Goal: Communication & Community: Answer question/provide support

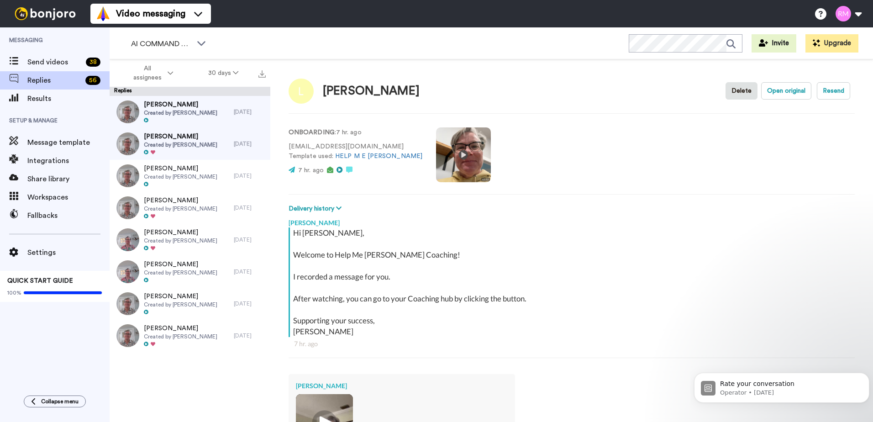
scroll to position [152, 0]
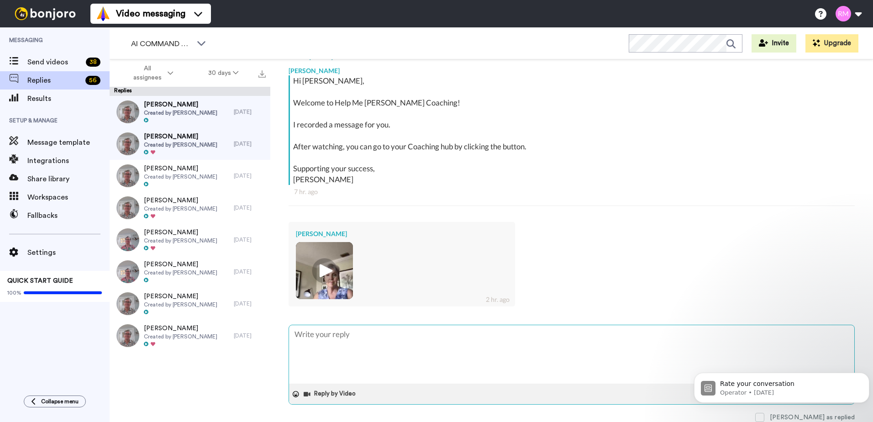
click at [300, 344] on textarea at bounding box center [571, 354] width 565 height 58
type textarea "S"
type textarea "x"
type textarea "So"
type textarea "x"
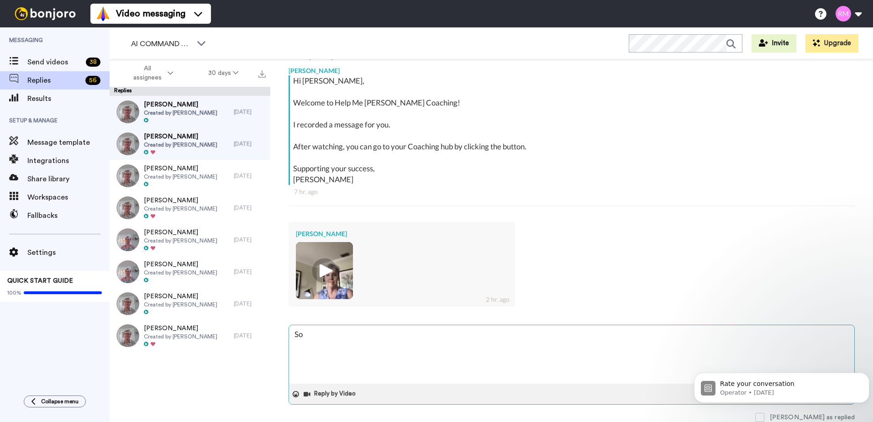
type textarea "So"
type textarea "x"
type textarea "So g"
type textarea "x"
type textarea "So go"
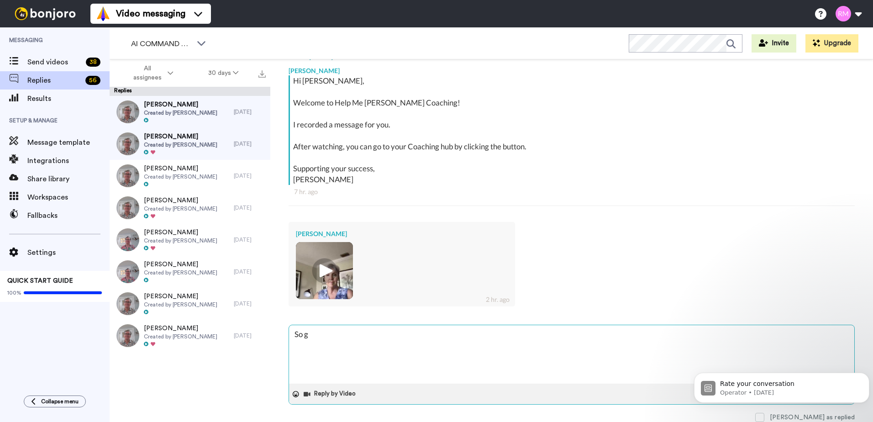
type textarea "x"
type textarea "So goo"
type textarea "x"
type textarea "So good"
type textarea "x"
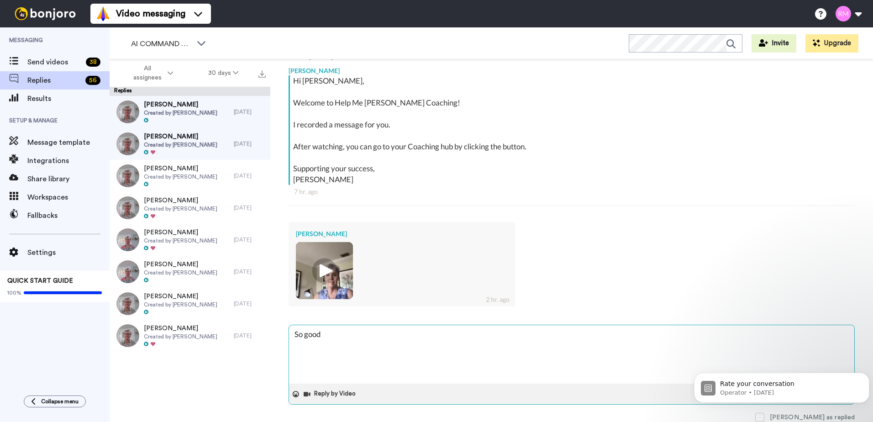
type textarea "So good!"
type textarea "x"
type textarea "So good!"
type textarea "x"
type textarea "So good! I"
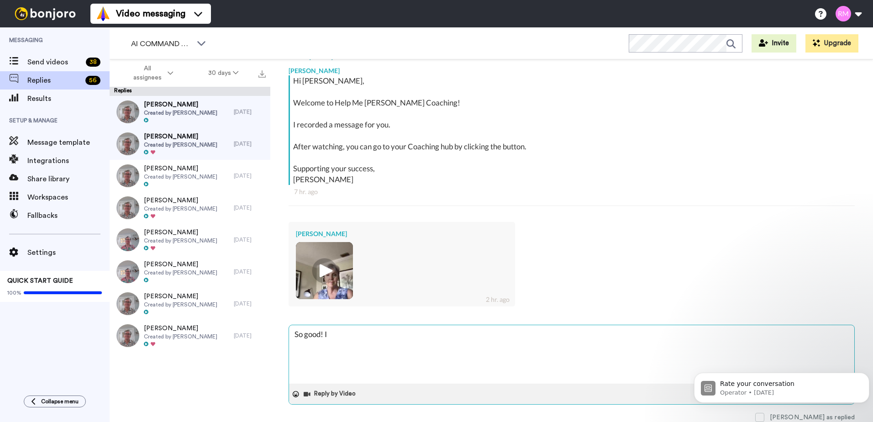
type textarea "x"
type textarea "So good! I"
type textarea "x"
type textarea "So good! I a"
type textarea "x"
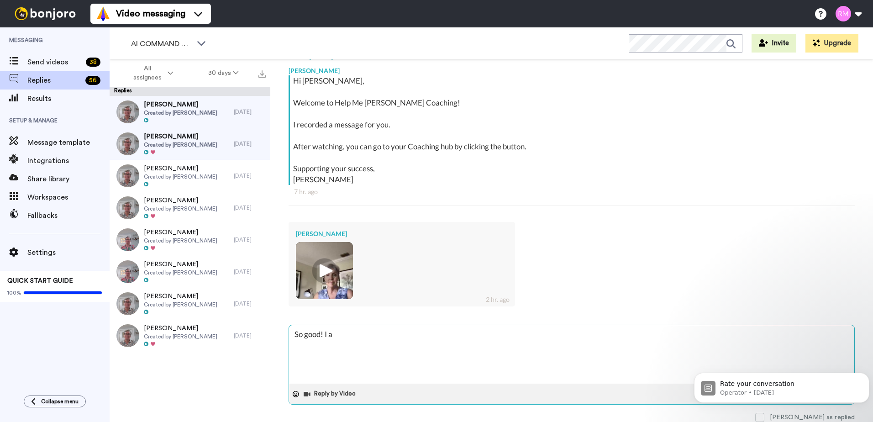
type textarea "So good! I am"
type textarea "x"
type textarea "So good! I am"
type textarea "x"
type textarea "So good! I am r"
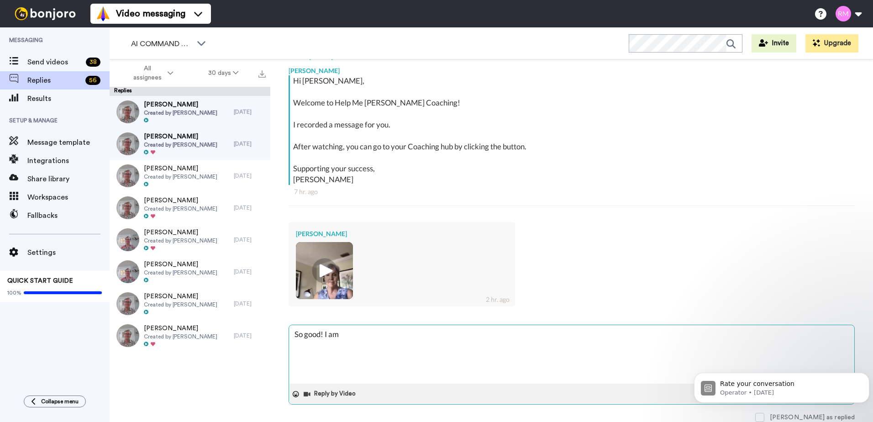
type textarea "x"
type textarea "So good! I am re"
type textarea "x"
type textarea "So good! I am rea"
type textarea "x"
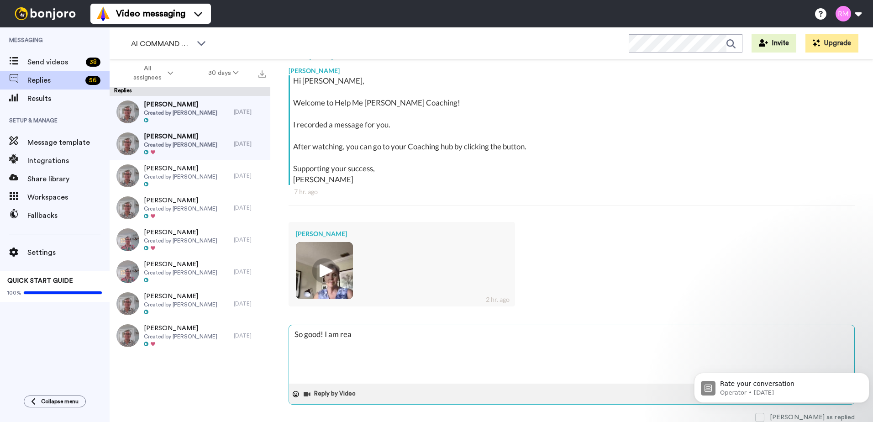
type textarea "So good! I am real"
type textarea "x"
type textarea "So good! I am reall"
type textarea "x"
type textarea "So good! I am really"
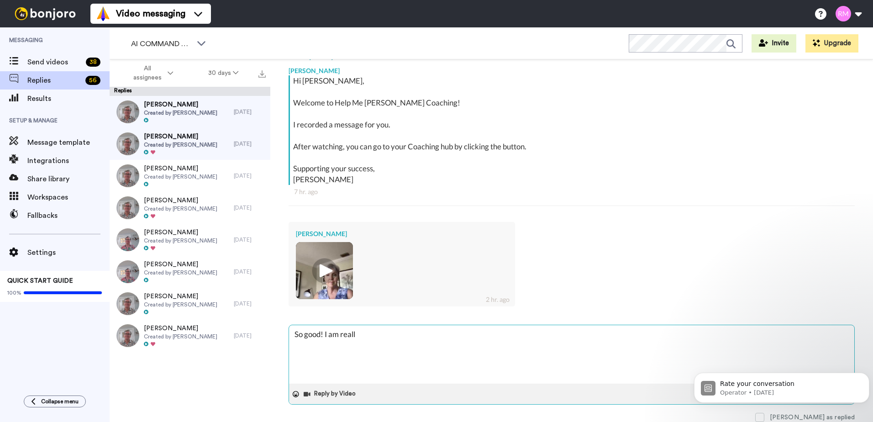
type textarea "x"
type textarea "So good! I am really"
type textarea "x"
type textarea "So good! I am really e"
type textarea "x"
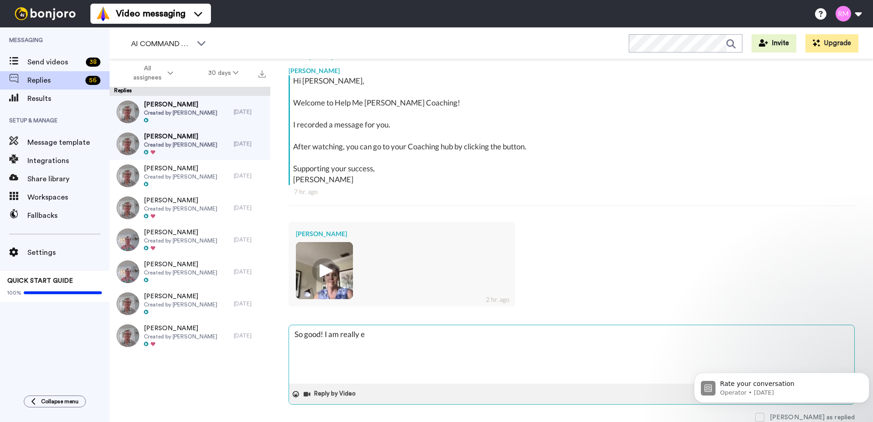
type textarea "So good! I am really ex"
type textarea "x"
type textarea "So good! I am really exc"
type textarea "x"
type textarea "So good! I am really exci"
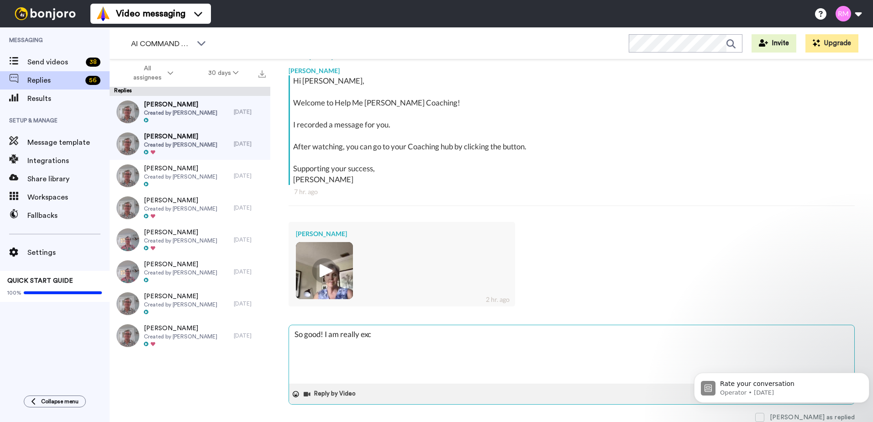
type textarea "x"
type textarea "So good! I am really excit"
type textarea "x"
type textarea "So good! I am really excite"
type textarea "x"
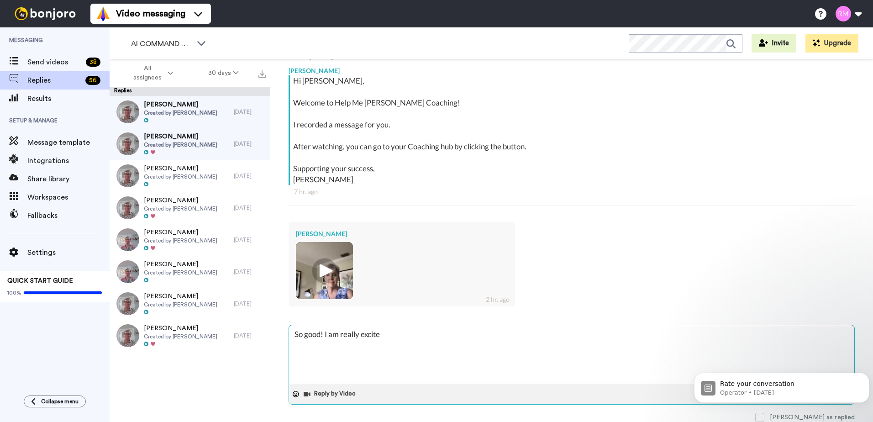
type textarea "So good! I am really excited"
type textarea "x"
type textarea "So good! I am really excited"
type textarea "x"
type textarea "So good! I am really excited a"
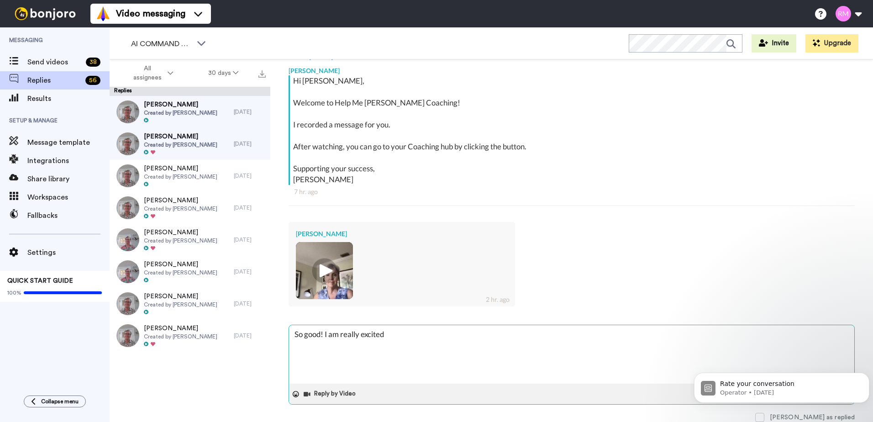
type textarea "x"
type textarea "So good! I am really excited an"
type textarea "x"
type textarea "So good! I am really excited and"
type textarea "x"
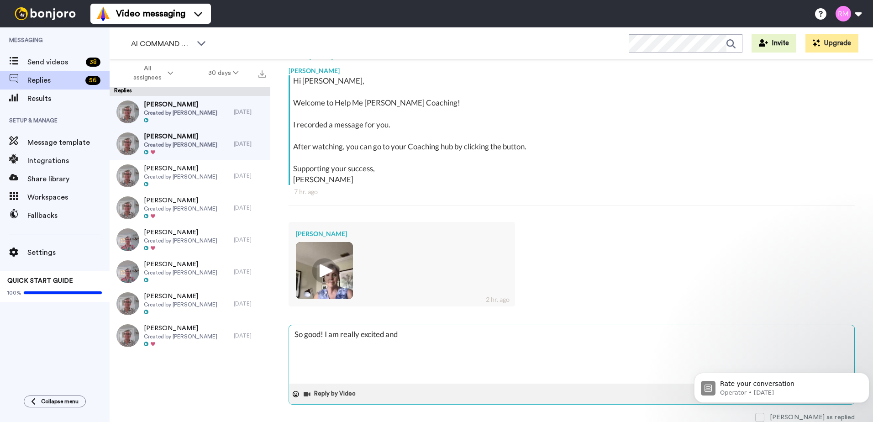
type textarea "So good! I am really excited and"
type textarea "x"
type textarea "So good! I am really excited and L"
type textarea "x"
type textarea "So good! I am really excited and LO"
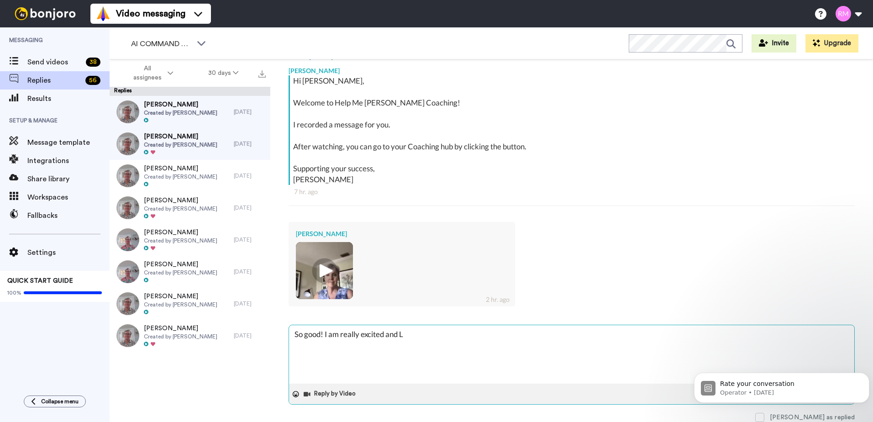
type textarea "x"
type textarea "So good! I am really excited and LOV"
type textarea "x"
type textarea "So good! I am really excited and LOVE"
type textarea "x"
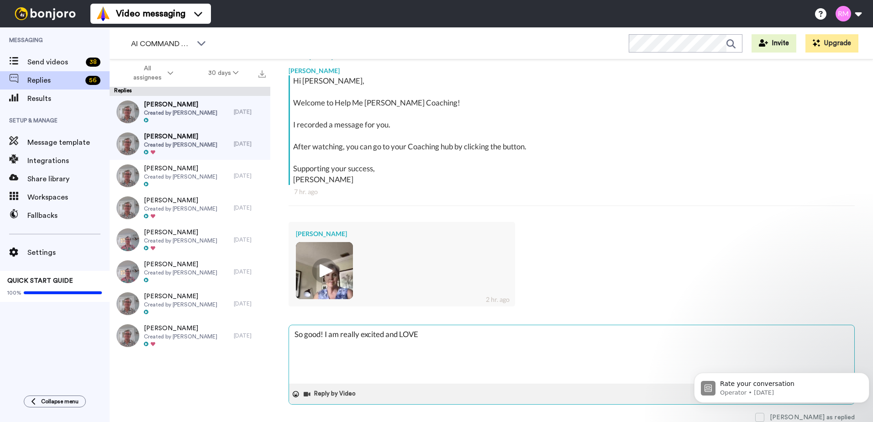
type textarea "So good! I am really excited and LOVE,"
type textarea "x"
type textarea "So good! I am really excited and LOVE,"
type textarea "x"
type textarea "So good! I am really excited and LOVE, L"
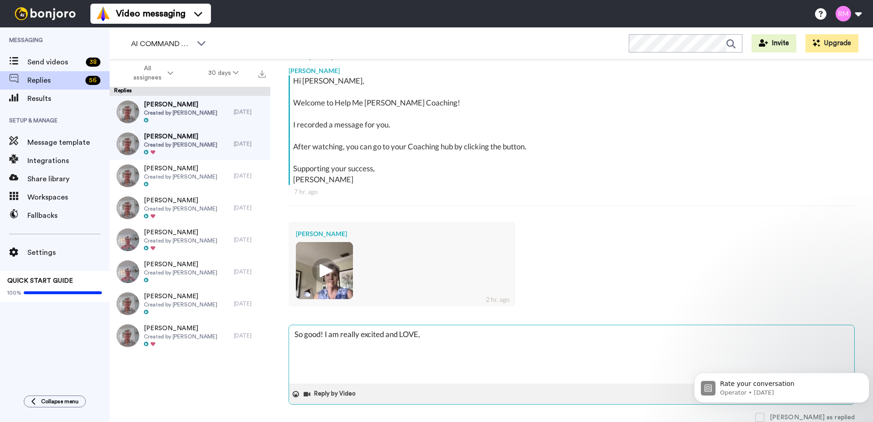
type textarea "x"
type textarea "So good! I am really excited and LOVE, LO"
type textarea "x"
type textarea "So good! I am really excited and LOVE, LOV"
type textarea "x"
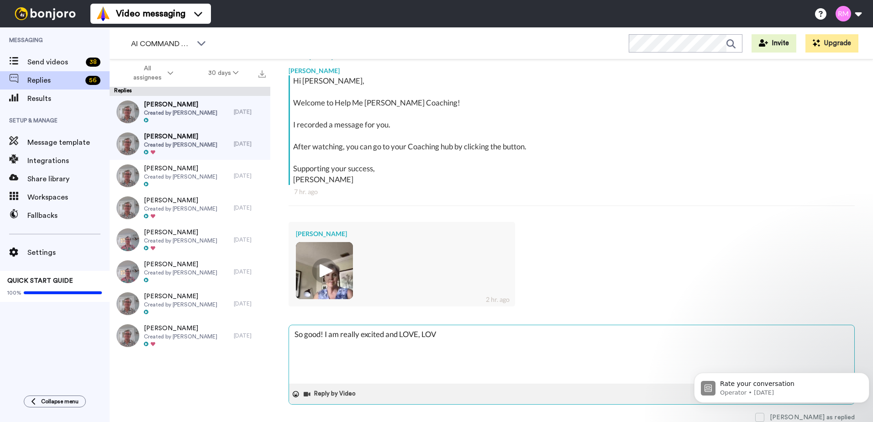
type textarea "So good! I am really excited and LOVE, LOVE"
type textarea "x"
type textarea "So good! I am really excited and LOVE, LOVE"
type textarea "x"
type textarea "So good! I am really excited and LOVE, LOVE"
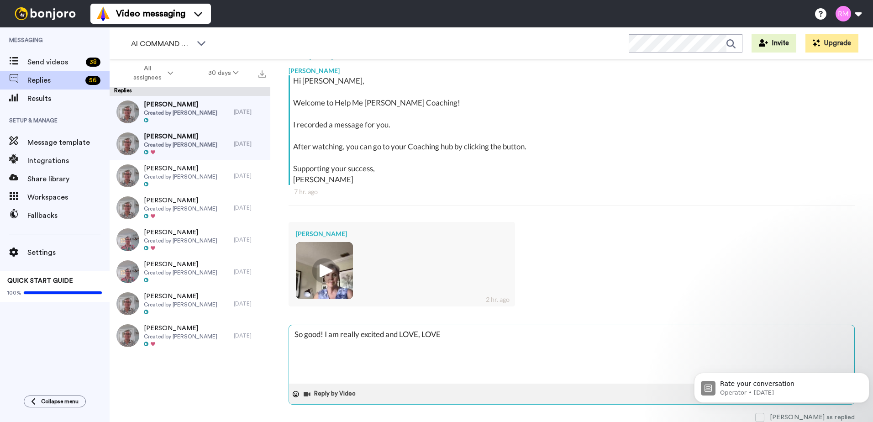
type textarea "x"
type textarea "So good! I am really excited and LOVE, LOVE"
type textarea "x"
type textarea "So good! I am really excited and LOVE, LOVE t"
type textarea "x"
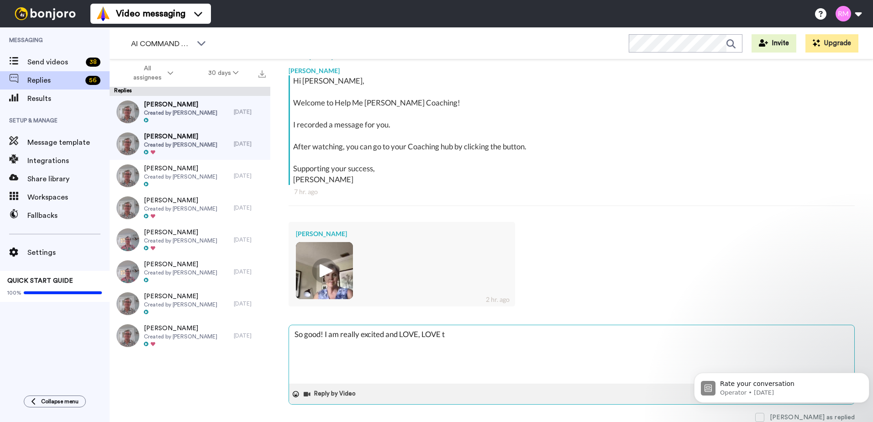
type textarea "So good! I am really excited and LOVE, LOVE th"
type textarea "x"
type textarea "So good! I am really excited and LOVE, LOVE the"
type textarea "x"
type textarea "So good! I am really excited and LOVE, LOVE the"
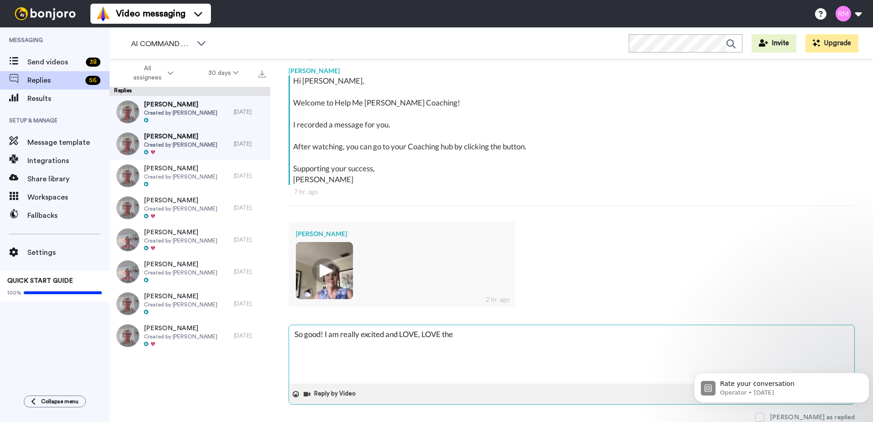
type textarea "x"
type textarea "So good! I am really excited and LOVE, LOVE the s"
type textarea "x"
type textarea "So good! I am really excited and LOVE, LOVE the su"
type textarea "x"
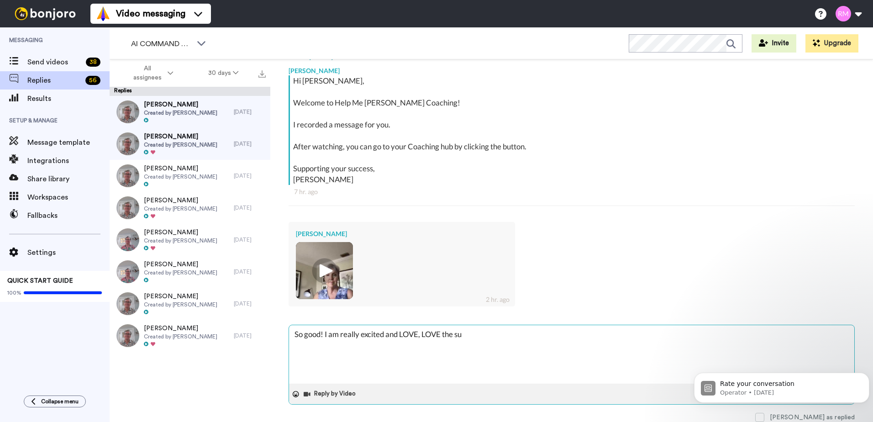
type textarea "So good! I am really excited and LOVE, LOVE the sup"
type textarea "x"
type textarea "So good! I am really excited and LOVE, LOVE the supp"
type textarea "x"
type textarea "So good! I am really excited and LOVE, LOVE the suppo"
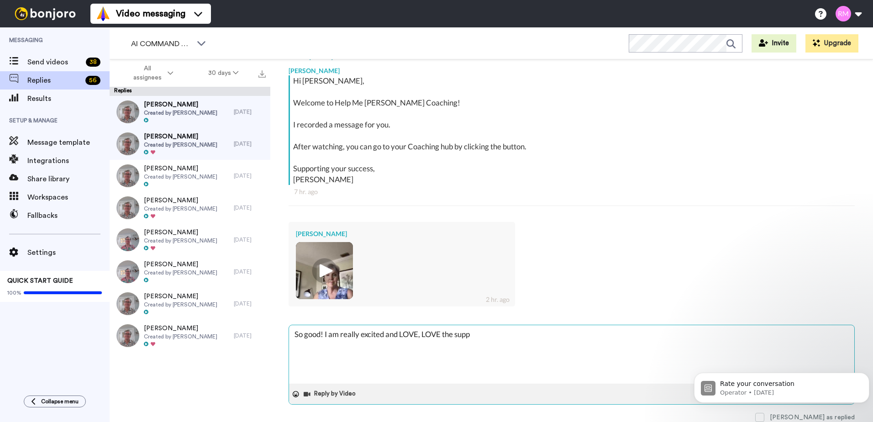
type textarea "x"
type textarea "So good! I am really excited and LOVE, LOVE the suppor"
type textarea "x"
type textarea "So good! I am really excited and LOVE, LOVE the support"
type textarea "x"
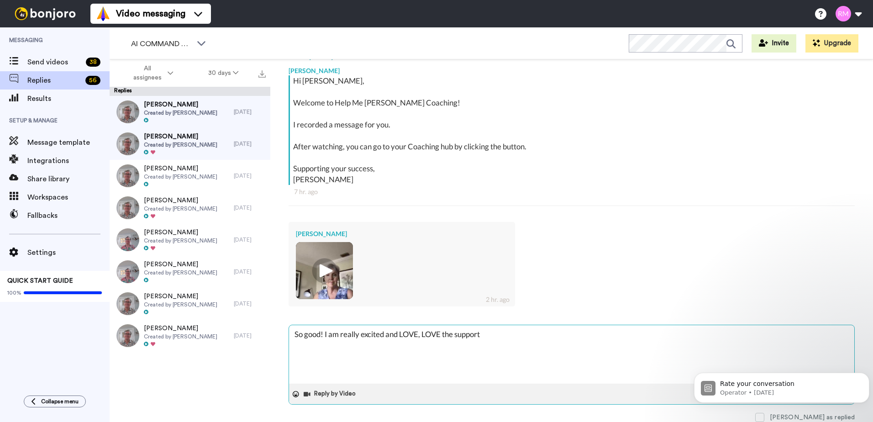
type textarea "So good! I am really excited and LOVE, LOVE the support"
type textarea "x"
type textarea "So good! I am really excited and LOVE, LOVE the support a"
type textarea "x"
type textarea "So good! I am really excited and LOVE, LOVE the support an"
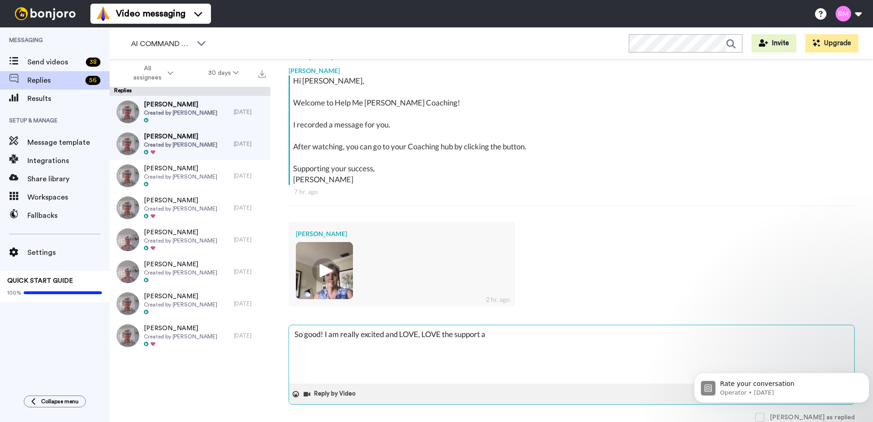
type textarea "x"
type textarea "So good! I am really excited and LOVE, LOVE the support ani"
type textarea "x"
type textarea "So good! I am really excited and LOVE, LOVE the support anim"
type textarea "x"
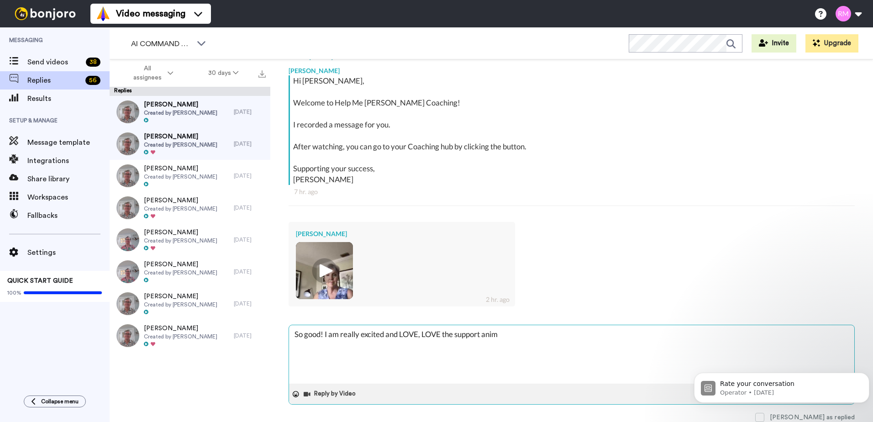
type textarea "So good! I am really excited and LOVE, LOVE the support anima"
type textarea "x"
type textarea "So good! I am really excited and LOVE, LOVE the support animal"
type textarea "x"
type textarea "So good! I am really excited and LOVE, LOVE the support animal!"
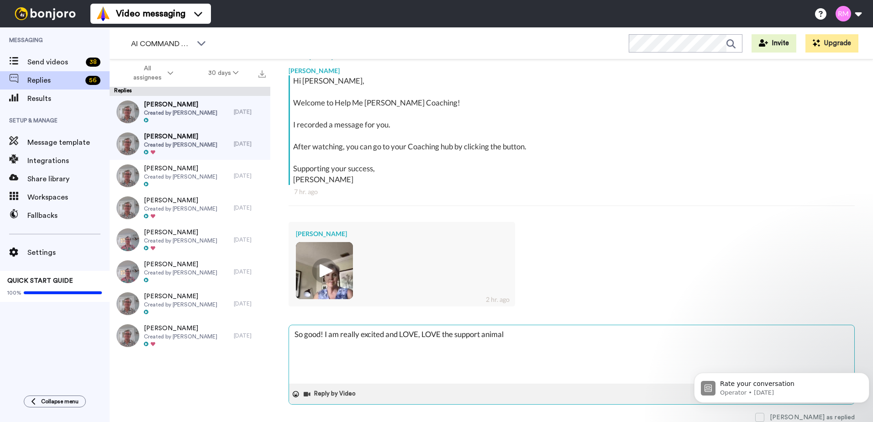
type textarea "x"
type textarea "So good! I am really excited and LOVE, LOVE the support animal!"
type textarea "x"
type textarea "So good! I am really excited and LOVE, LOVE the support animal! T"
type textarea "x"
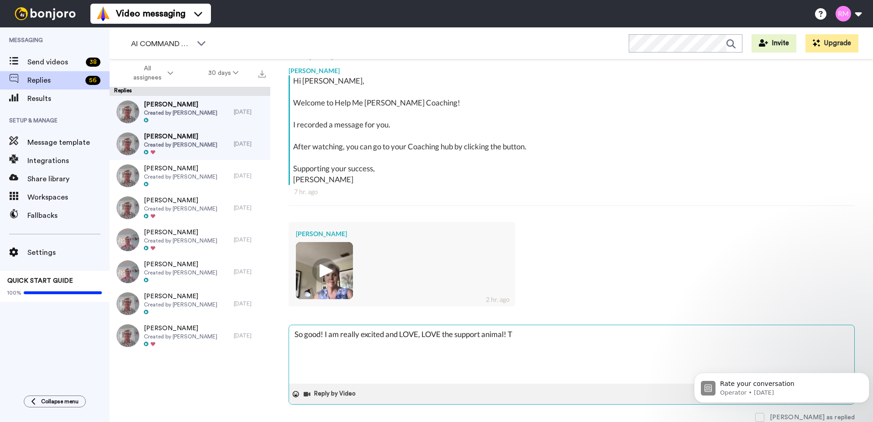
type textarea "So good! I am really excited and LOVE, LOVE the support animal! Ta"
type textarea "x"
type textarea "So good! I am really excited and LOVE, LOVE the support animal! Tak"
type textarea "x"
type textarea "So good! I am really excited and LOVE, LOVE the support animal! Take"
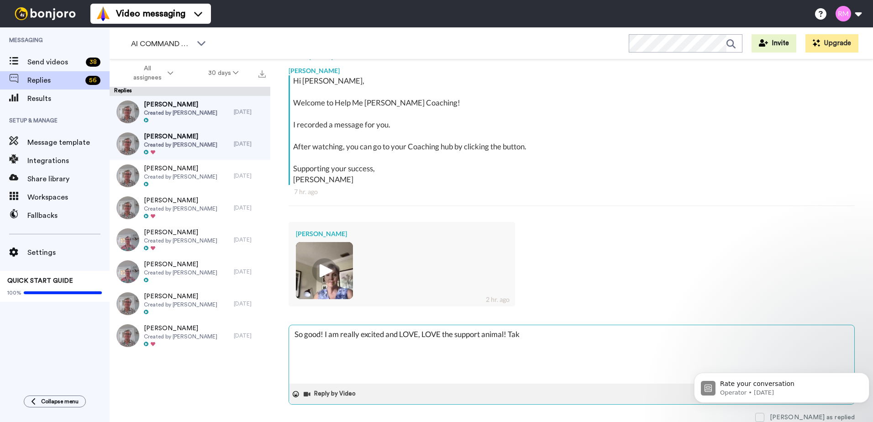
type textarea "x"
type textarea "So good! I am really excited and LOVE, LOVE the support animal! Takes"
type textarea "x"
type textarea "So good! I am really excited and LOVE, LOVE the support animal! Takes"
type textarea "x"
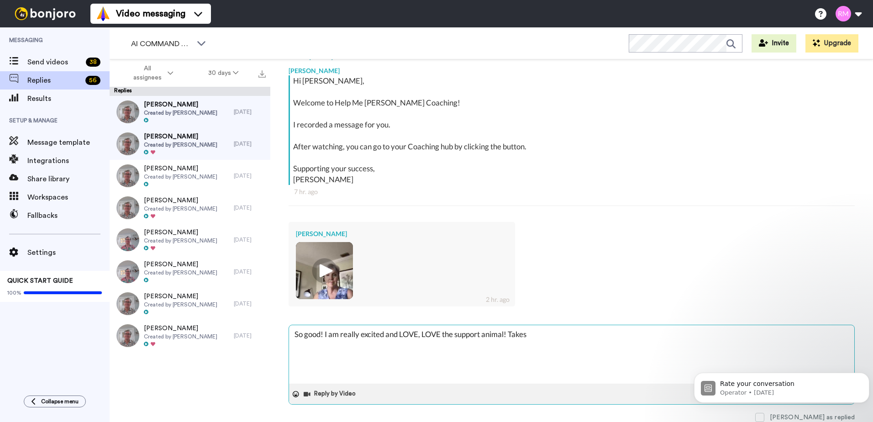
type textarea "So good! I am really excited and LOVE, LOVE the support animal! Takes a"
type textarea "x"
type textarea "So good! I am really excited and LOVE, LOVE the support animal! Takes ab"
type textarea "x"
type textarea "So good! I am really excited and LOVE, LOVE the support animal! Takes abo"
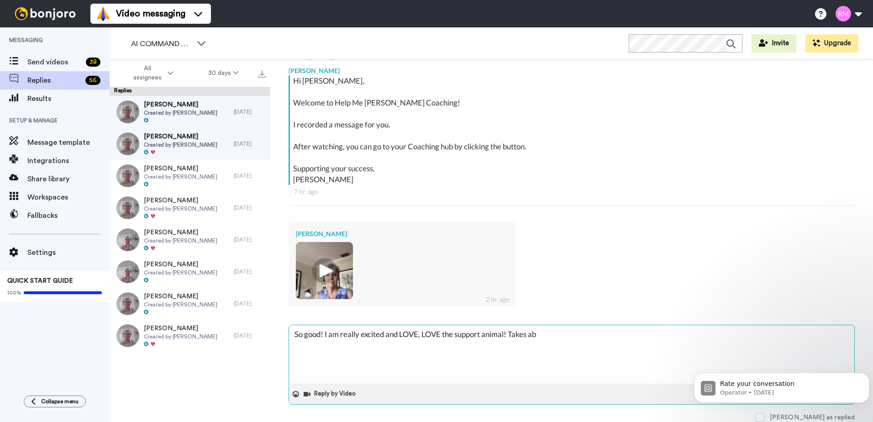
type textarea "x"
type textarea "So good! I am really excited and LOVE, LOVE the support animal! Takes abou"
type textarea "x"
type textarea "So good! I am really excited and LOVE, LOVE the support animal! Takes about"
type textarea "x"
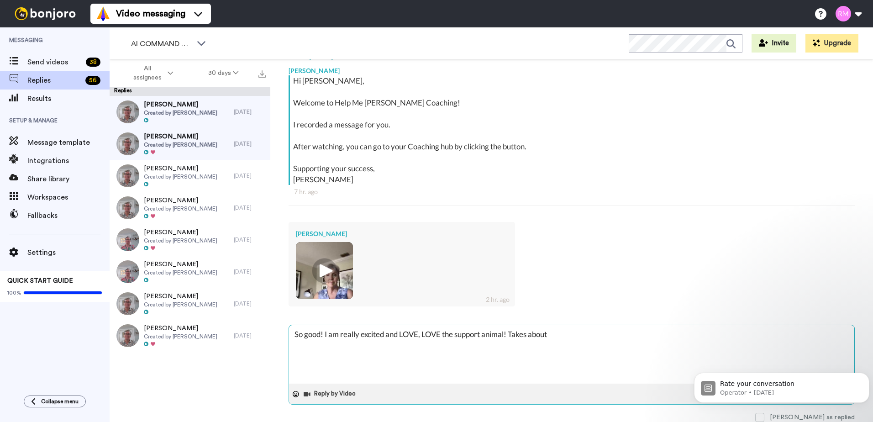
type textarea "So good! I am really excited and LOVE, LOVE the support animal! Takes about"
type textarea "x"
type textarea "So good! I am really excited and LOVE, LOVE the support animal! Takes about 2"
type textarea "x"
type textarea "So good! I am really excited and LOVE, LOVE the support animal! Takes about 24"
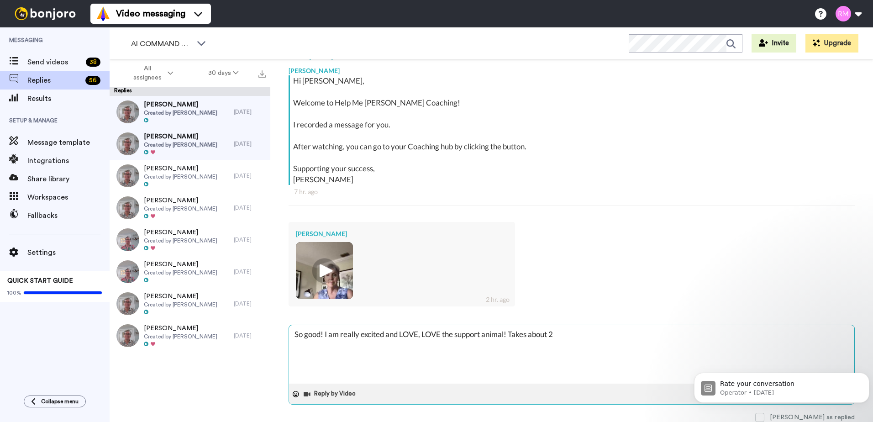
type textarea "x"
type textarea "So good! I am really excited and LOVE, LOVE the support animal! Takes about 24"
type textarea "x"
type textarea "So good! I am really excited and LOVE, LOVE the support animal! Takes about 24 h"
type textarea "x"
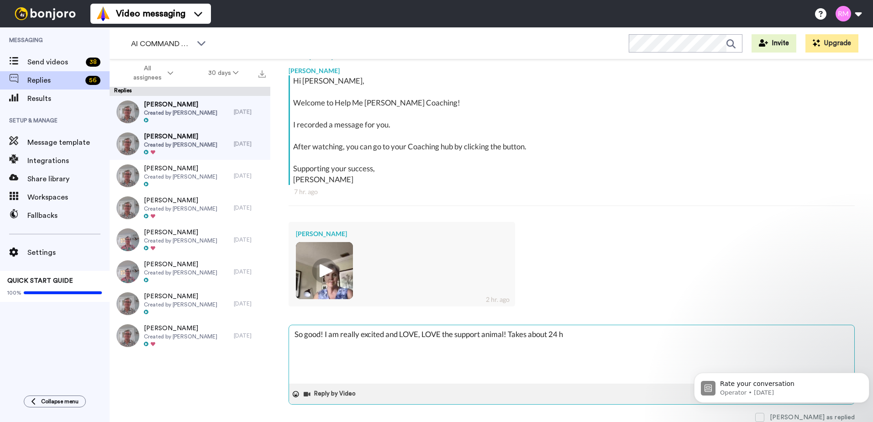
type textarea "So good! I am really excited and LOVE, LOVE the support animal! Takes about 24 …"
type textarea "x"
type textarea "So good! I am really excited and LOVE, LOVE the support animal! Takes about 24 …"
type textarea "x"
type textarea "So good! I am really excited and LOVE, LOVE the support animal! Takes about 24 …"
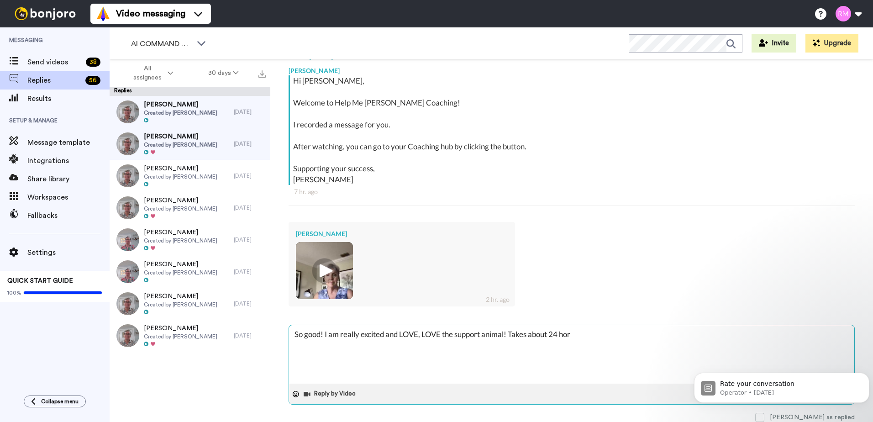
type textarea "x"
type textarea "So good! I am really excited and LOVE, LOVE the support animal! Takes about 24 …"
type textarea "x"
type textarea "So good! I am really excited and LOVE, LOVE the support animal! Takes about 24 …"
type textarea "x"
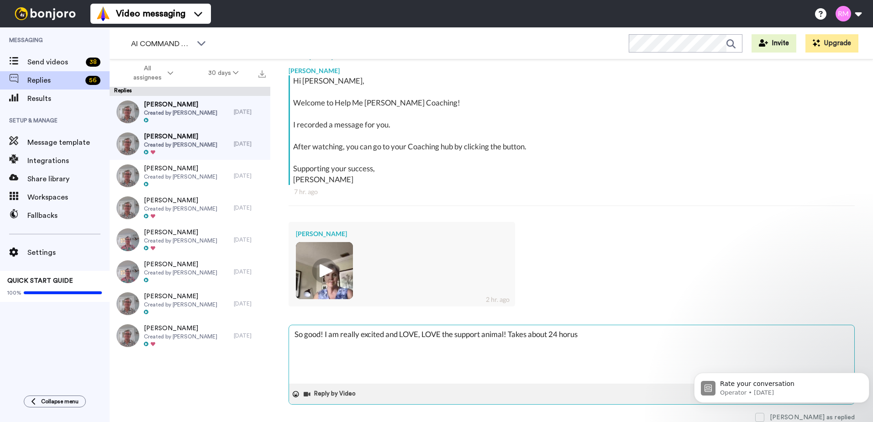
type textarea "So good! I am really excited and LOVE, LOVE the support animal! Takes about 24 …"
type textarea "x"
type textarea "So good! I am really excited and LOVE, LOVE the support animal! Takes about 24 …"
type textarea "x"
type textarea "So good! I am really excited and LOVE, LOVE the support animal! Takes about 24 …"
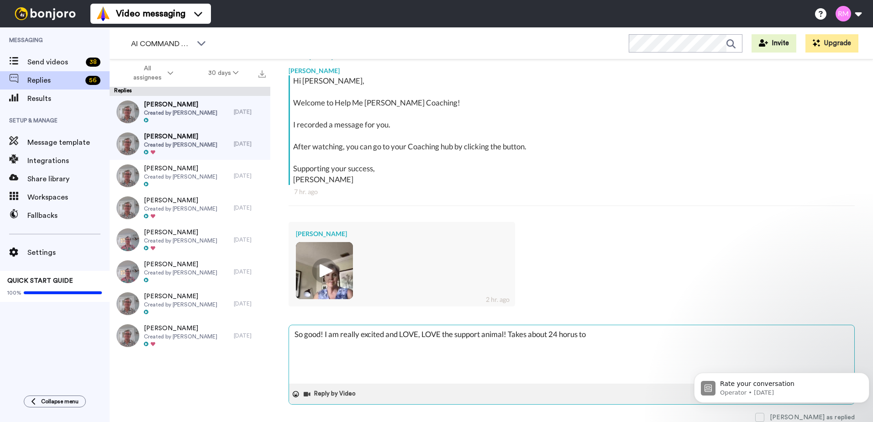
type textarea "x"
type textarea "So good! I am really excited and LOVE, LOVE the support animal! Takes about 24 …"
type textarea "x"
type textarea "So good! I am really excited and LOVE, LOVE the support animal! Takes about 24 …"
type textarea "x"
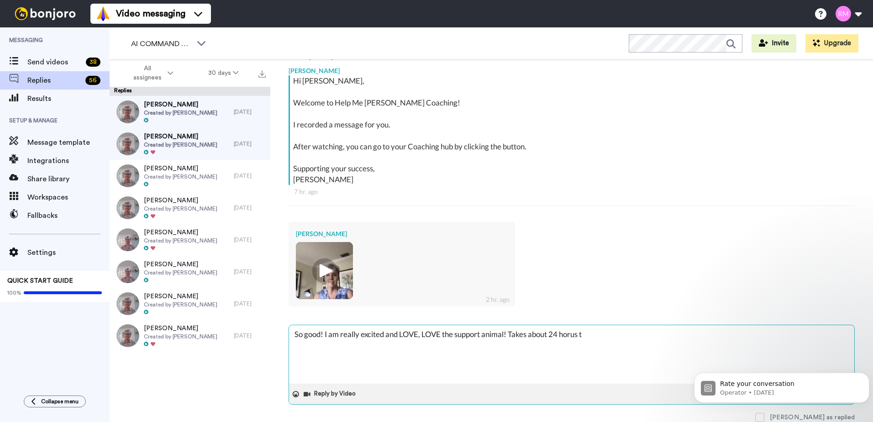
type textarea "So good! I am really excited and LOVE, LOVE the support animal! Takes about 24 …"
type textarea "x"
type textarea "So good! I am really excited and LOVE, LOVE the support animal! Takes about 24 …"
type textarea "x"
type textarea "So good! I am really excited and LOVE, LOVE the support animal! Takes about 24 …"
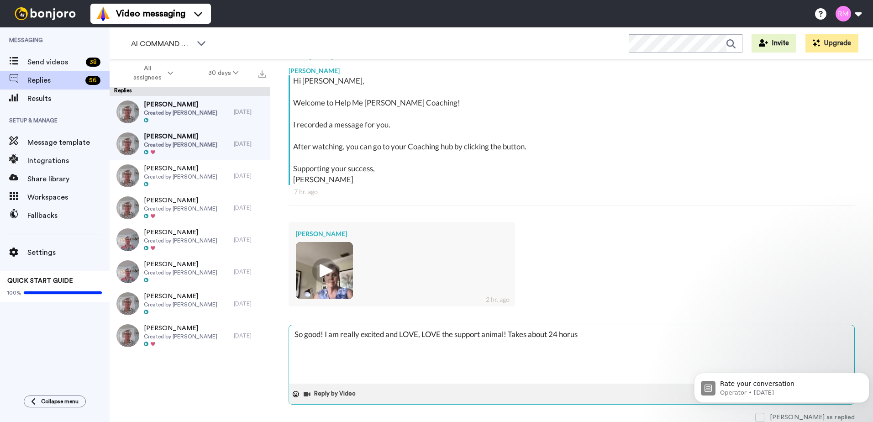
type textarea "x"
type textarea "So good! I am really excited and LOVE, LOVE the support animal! Takes about 24 …"
type textarea "x"
type textarea "So good! I am really excited and LOVE, LOVE the support animal! Takes about 24 …"
type textarea "x"
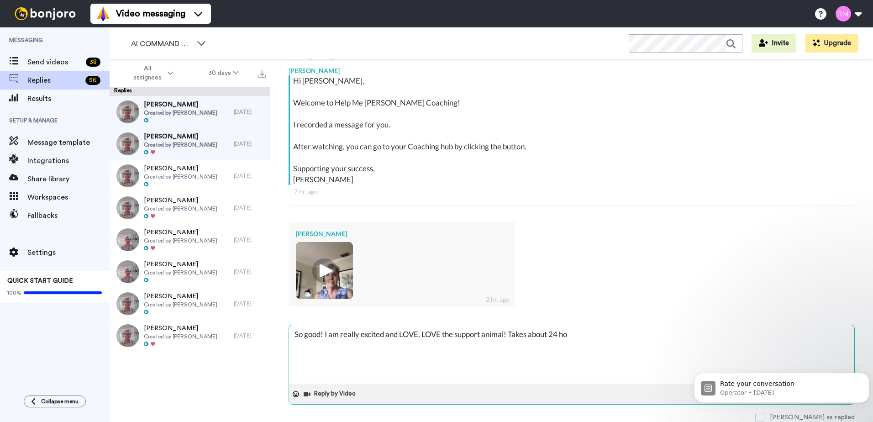
type textarea "So good! I am really excited and LOVE, LOVE the support animal! Takes about 24 …"
type textarea "x"
type textarea "So good! I am really excited and LOVE, LOVE the support animal! Takes about 24 …"
type textarea "x"
type textarea "So good! I am really excited and LOVE, LOVE the support animal! Takes about 24 …"
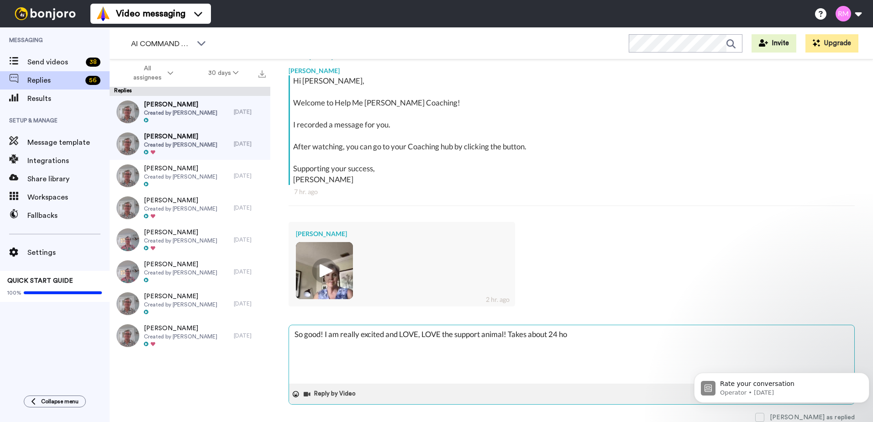
type textarea "x"
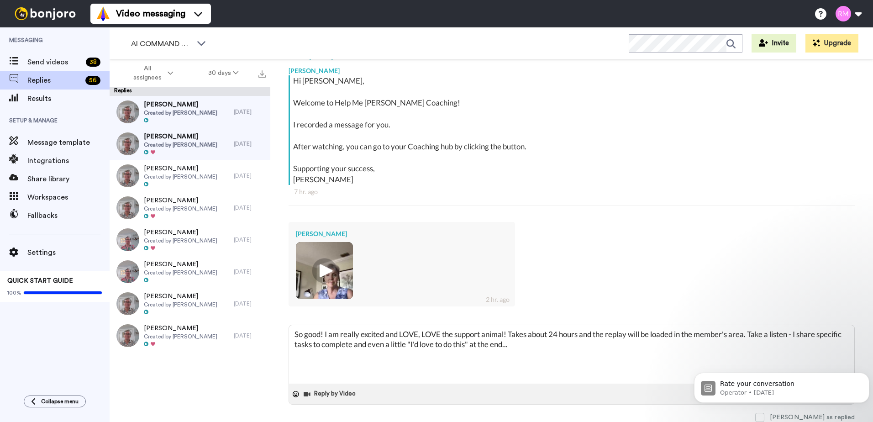
click at [726, 413] on body "Rate your conversation Operator • 1d ago" at bounding box center [781, 385] width 175 height 57
click at [864, 375] on icon "Dismiss notification" at bounding box center [866, 374] width 5 height 5
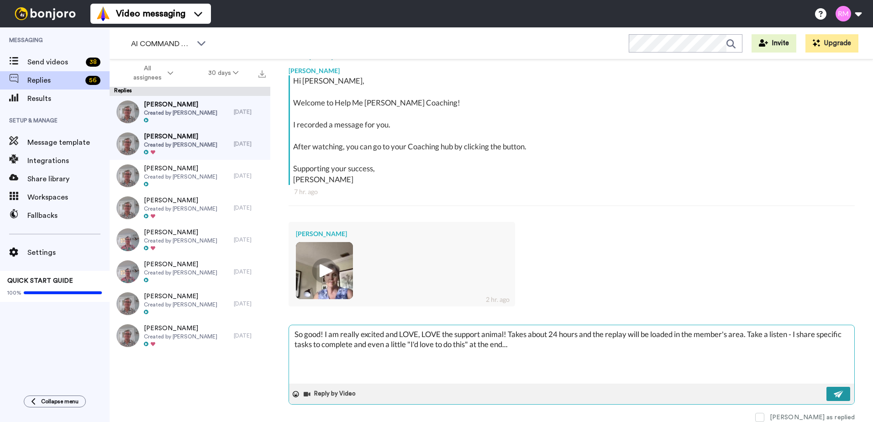
click at [833, 395] on img at bounding box center [838, 393] width 10 height 7
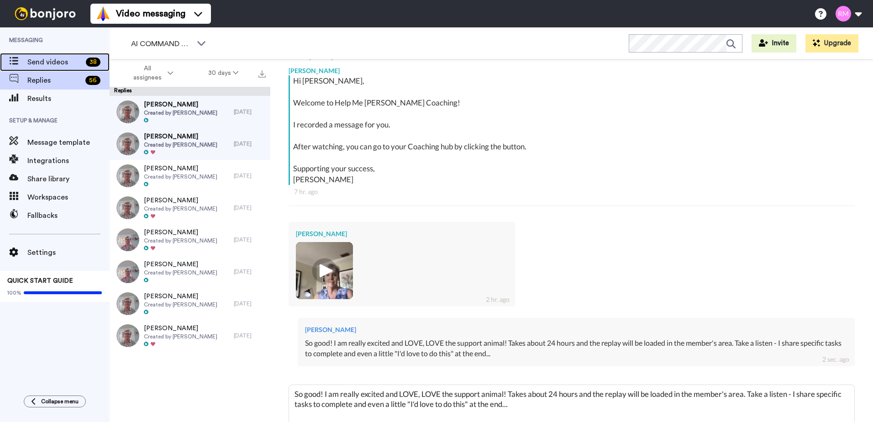
click at [57, 58] on span "Send videos" at bounding box center [54, 62] width 55 height 11
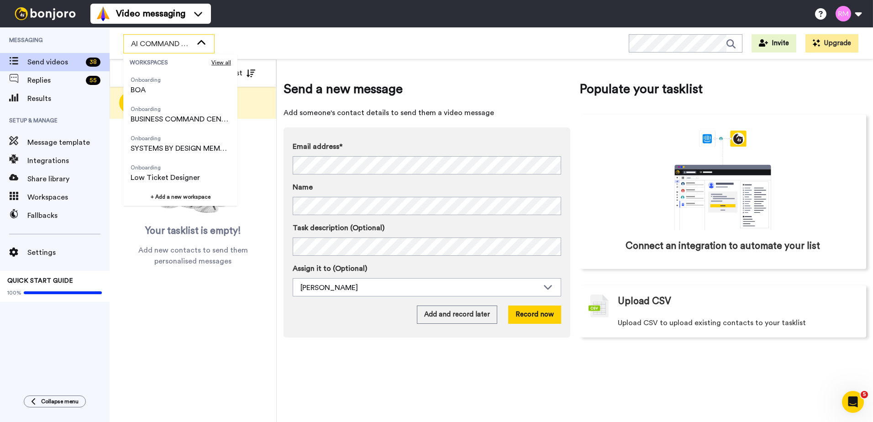
scroll to position [68, 0]
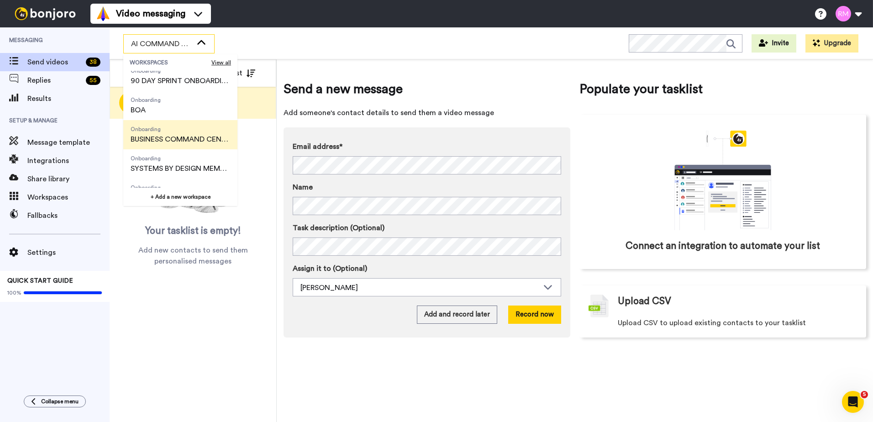
click at [176, 141] on span "BUSINESS COMMAND CENTER" at bounding box center [181, 139] width 100 height 11
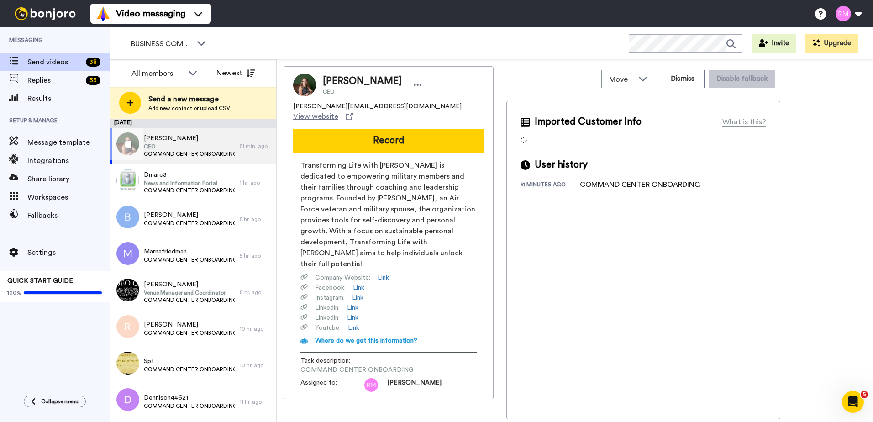
click at [126, 140] on div at bounding box center [126, 144] width 33 height 32
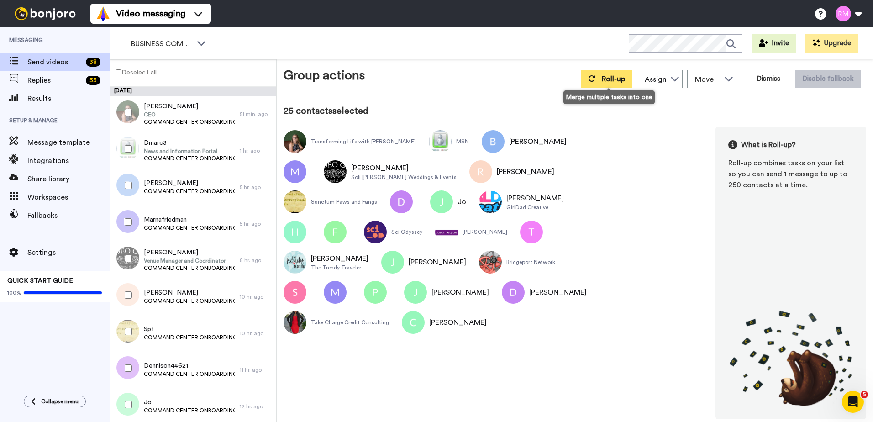
click at [616, 79] on span "Roll-up" at bounding box center [613, 78] width 23 height 7
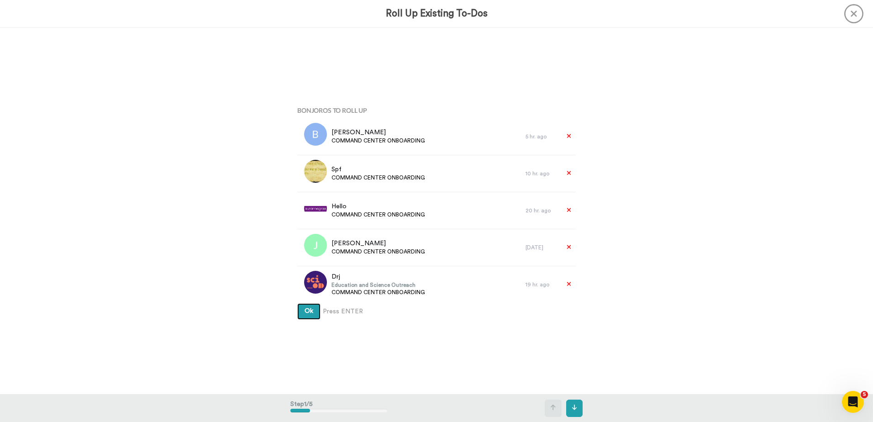
click at [304, 310] on span "Ok" at bounding box center [308, 311] width 9 height 6
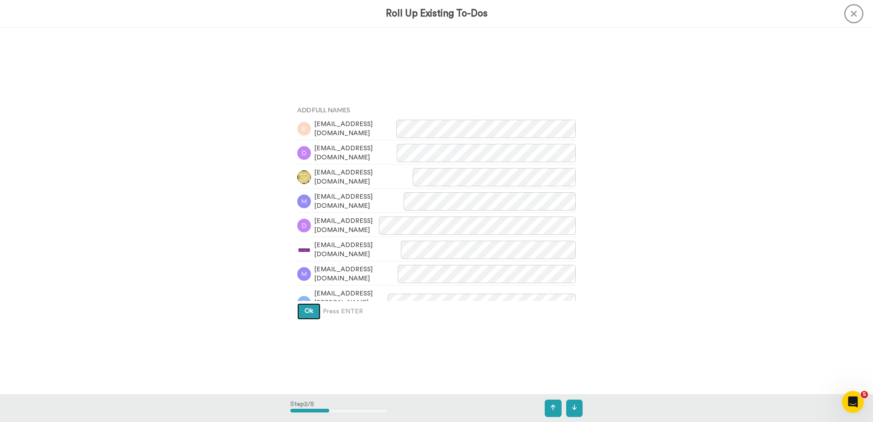
click at [304, 310] on span "Ok" at bounding box center [308, 311] width 9 height 6
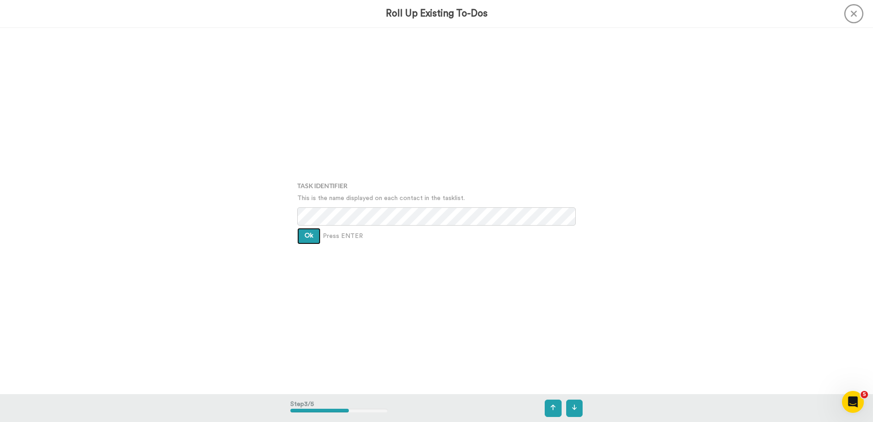
click at [304, 236] on span "Ok" at bounding box center [308, 235] width 9 height 6
click at [302, 228] on button "Ok" at bounding box center [308, 229] width 23 height 16
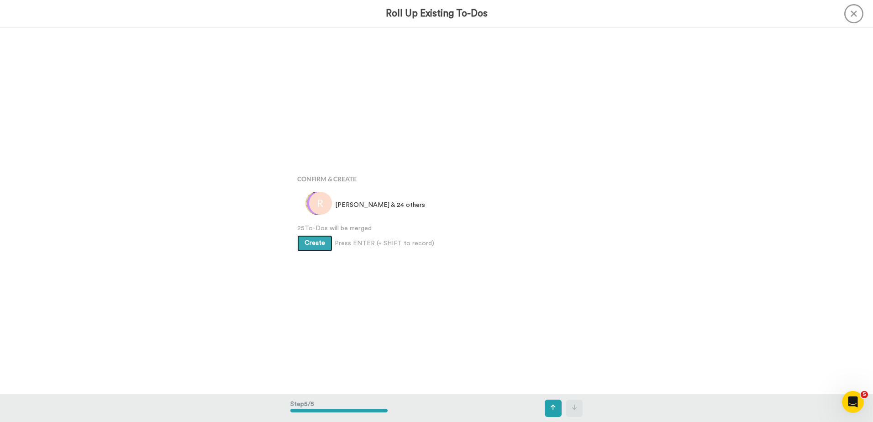
scroll to position [1465, 0]
click at [309, 243] on span "Create" at bounding box center [314, 242] width 21 height 6
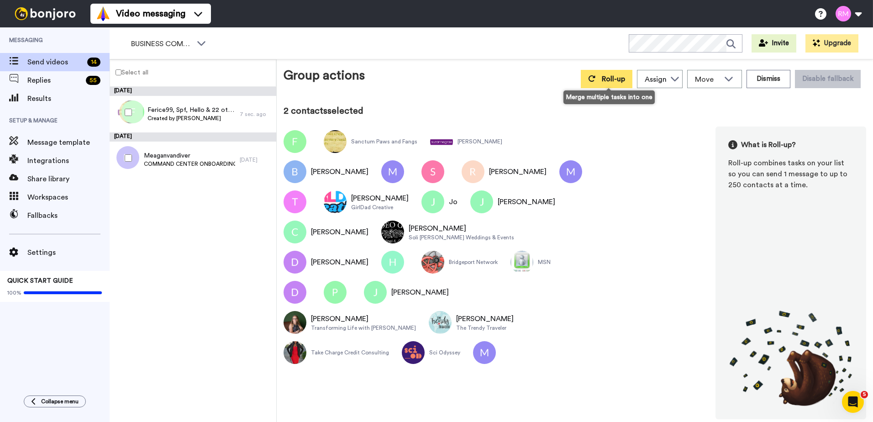
click at [602, 79] on button "Roll-up" at bounding box center [607, 79] width 52 height 18
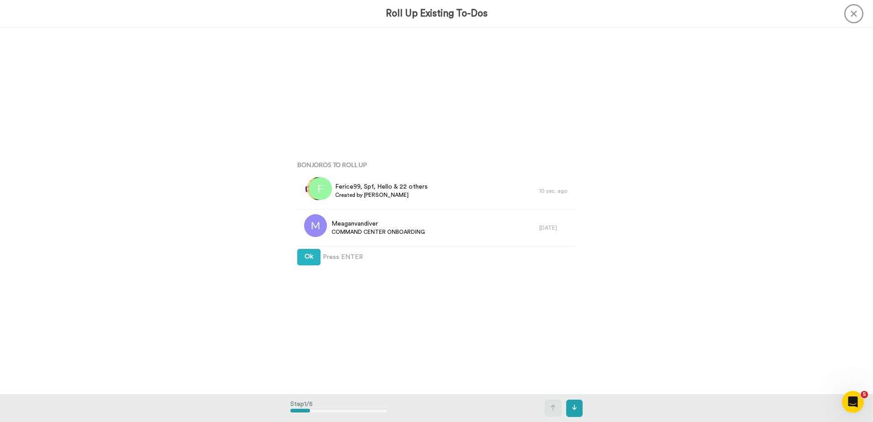
click at [294, 257] on div "Bonjoros To Roll Up Ferice99, Spf, Hello & 22 others Created by Rhonda Melogy 1…" at bounding box center [436, 210] width 292 height 211
click at [306, 255] on span "Ok" at bounding box center [308, 256] width 9 height 6
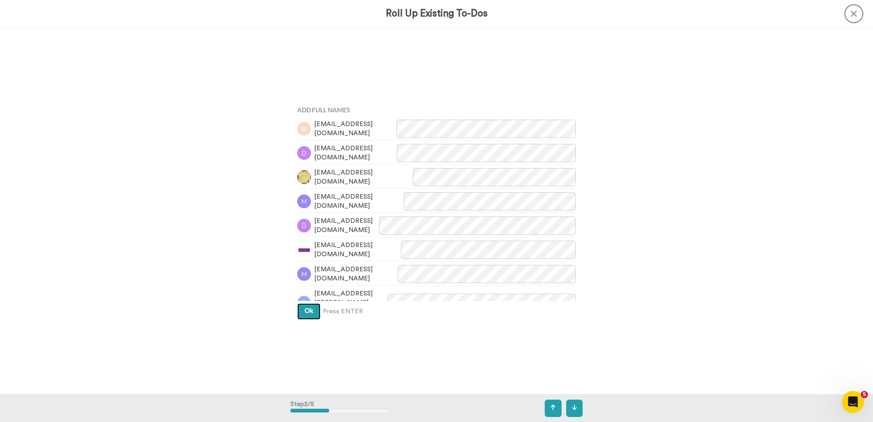
click at [309, 305] on button "Ok" at bounding box center [308, 311] width 23 height 16
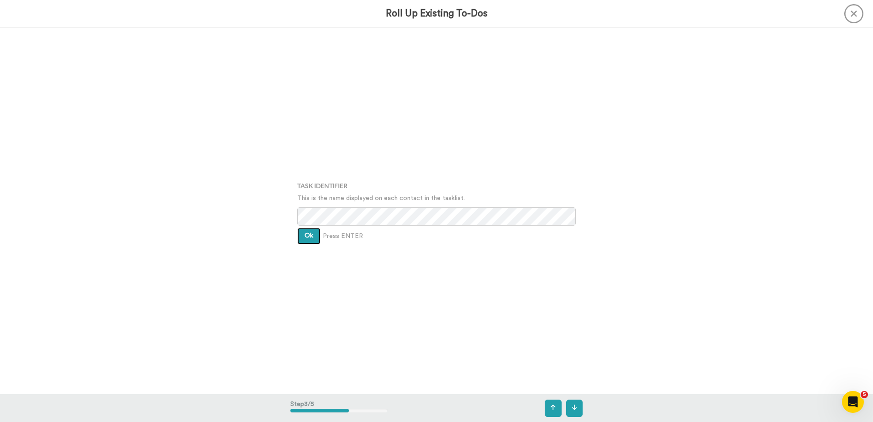
click at [308, 234] on span "Ok" at bounding box center [308, 235] width 9 height 6
click at [307, 228] on span "Ok" at bounding box center [308, 228] width 9 height 6
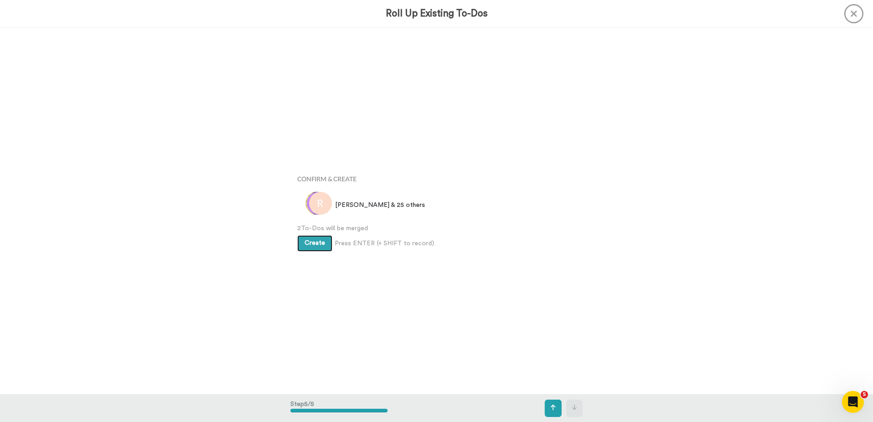
scroll to position [1465, 0]
click at [308, 243] on span "Create" at bounding box center [314, 242] width 21 height 6
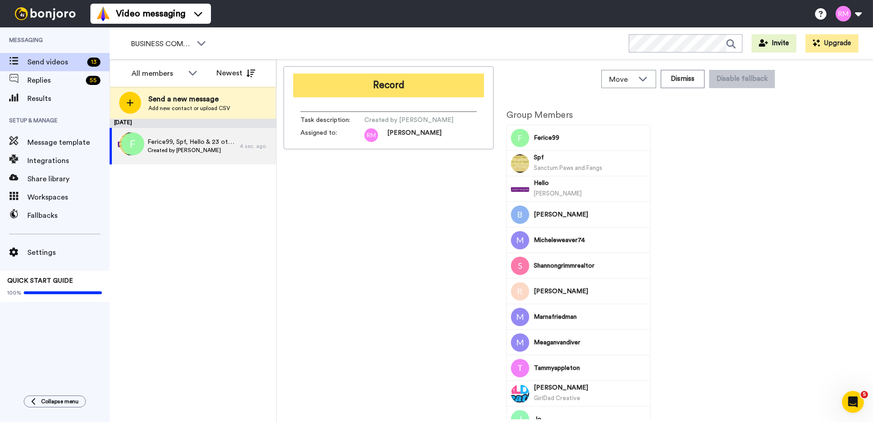
click at [374, 89] on button "Record" at bounding box center [388, 85] width 191 height 24
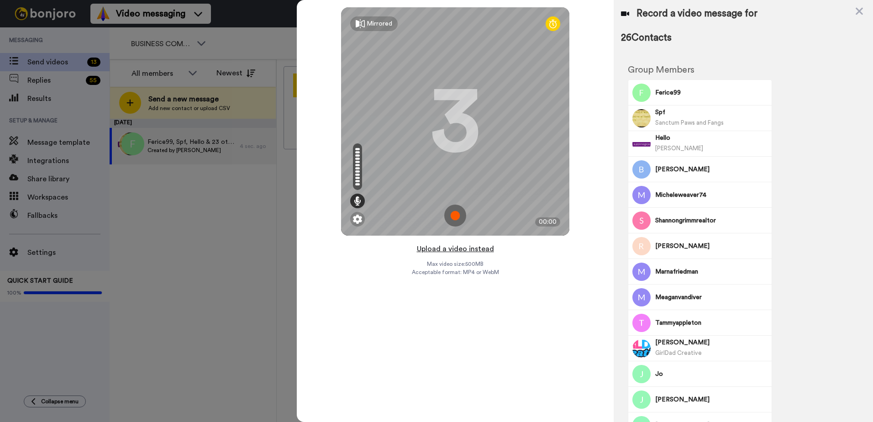
click at [446, 250] on button "Upload a video instead" at bounding box center [455, 249] width 83 height 12
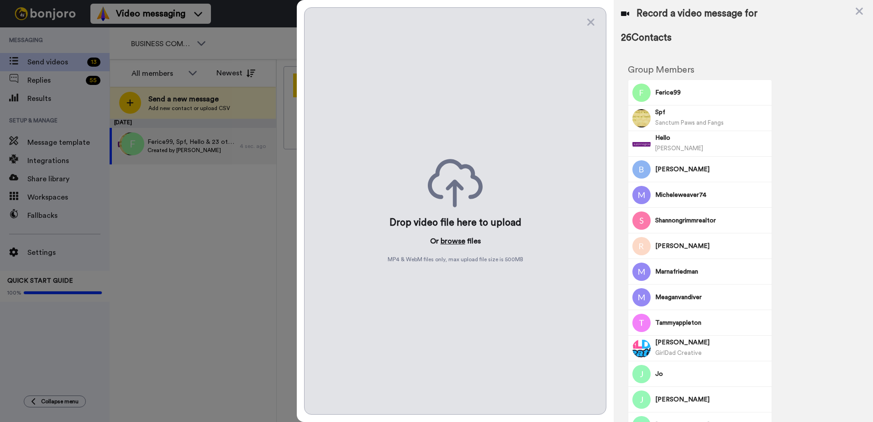
click at [447, 240] on button "browse" at bounding box center [452, 241] width 25 height 11
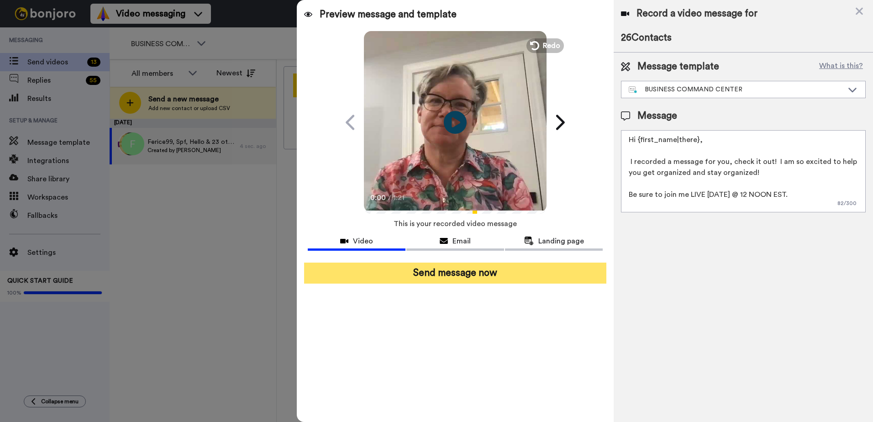
click at [486, 274] on button "Send message now" at bounding box center [455, 272] width 302 height 21
